Goal: Contribute content

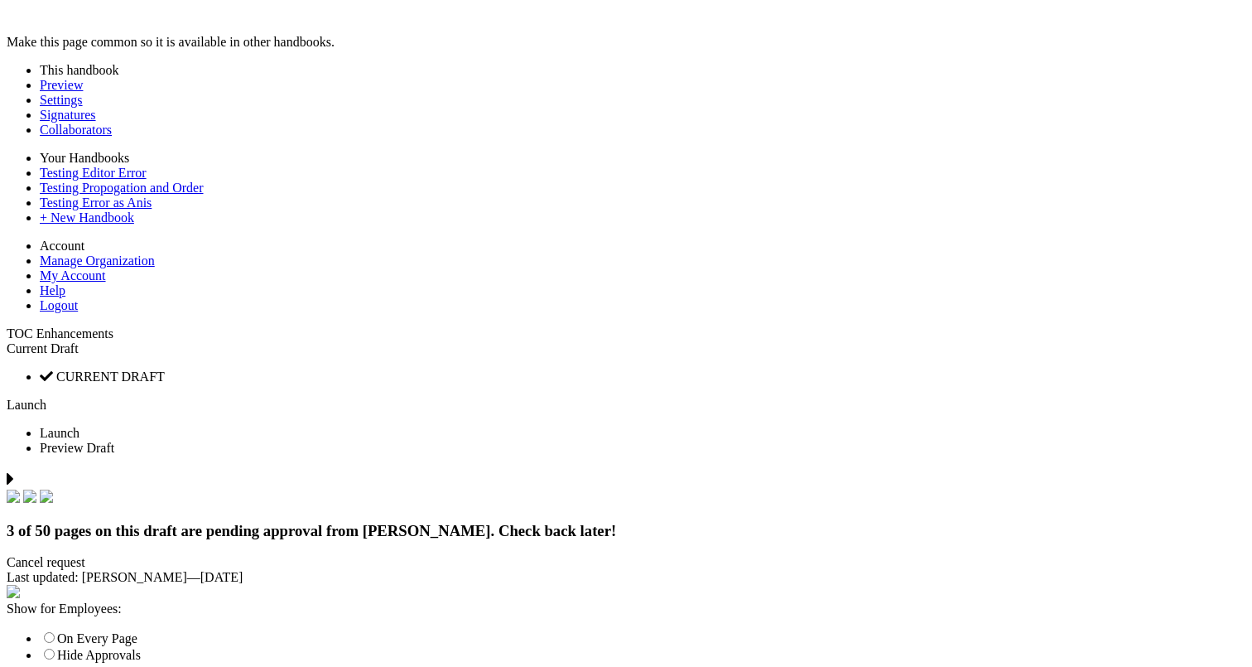
scroll to position [1610, 0]
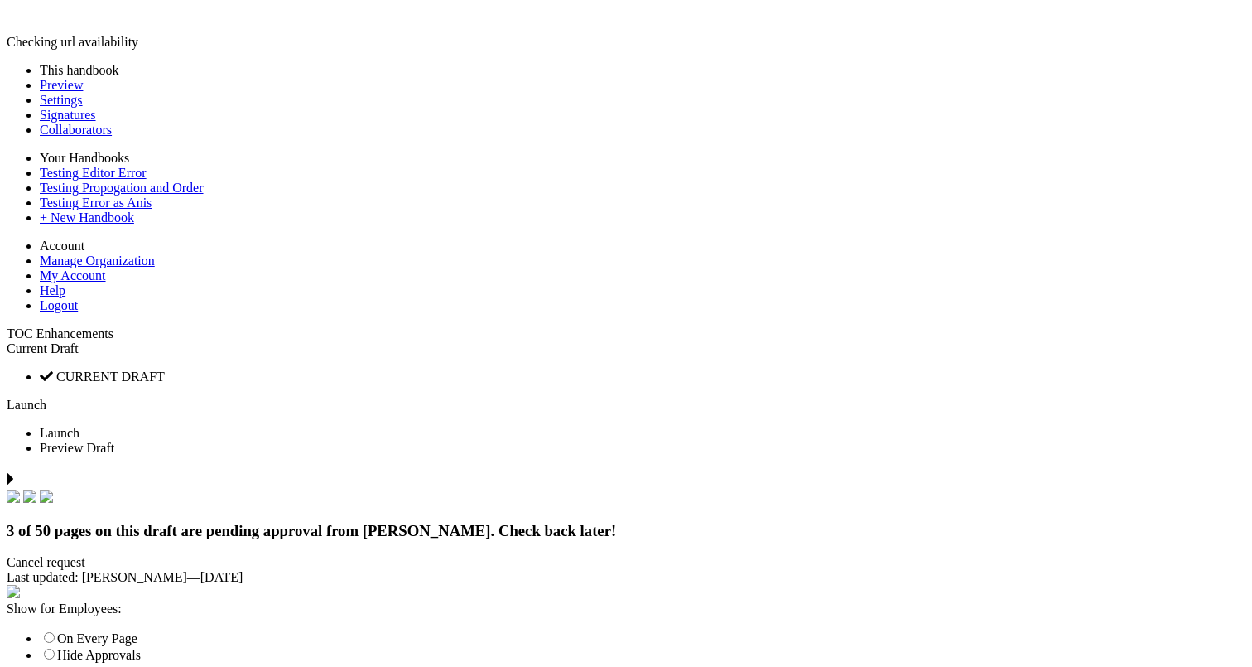
type input "*****"
